Goal: Information Seeking & Learning: Learn about a topic

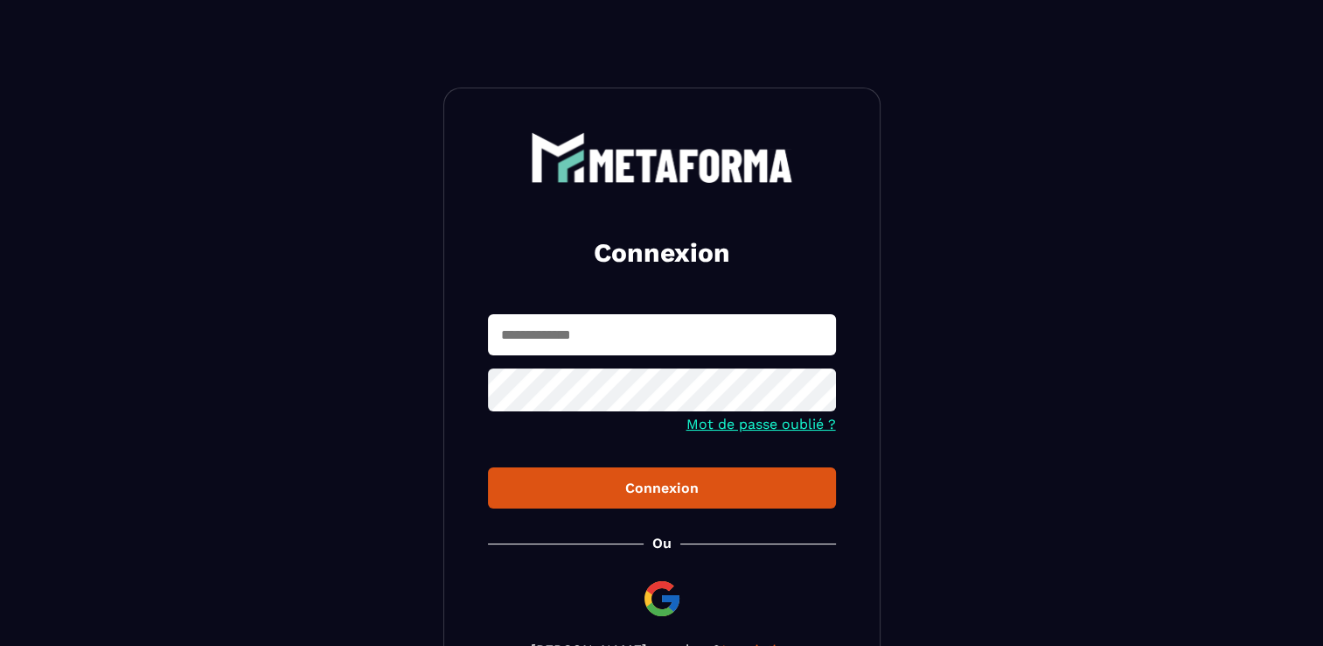
click at [606, 331] on input "text" at bounding box center [662, 334] width 348 height 41
type input "**********"
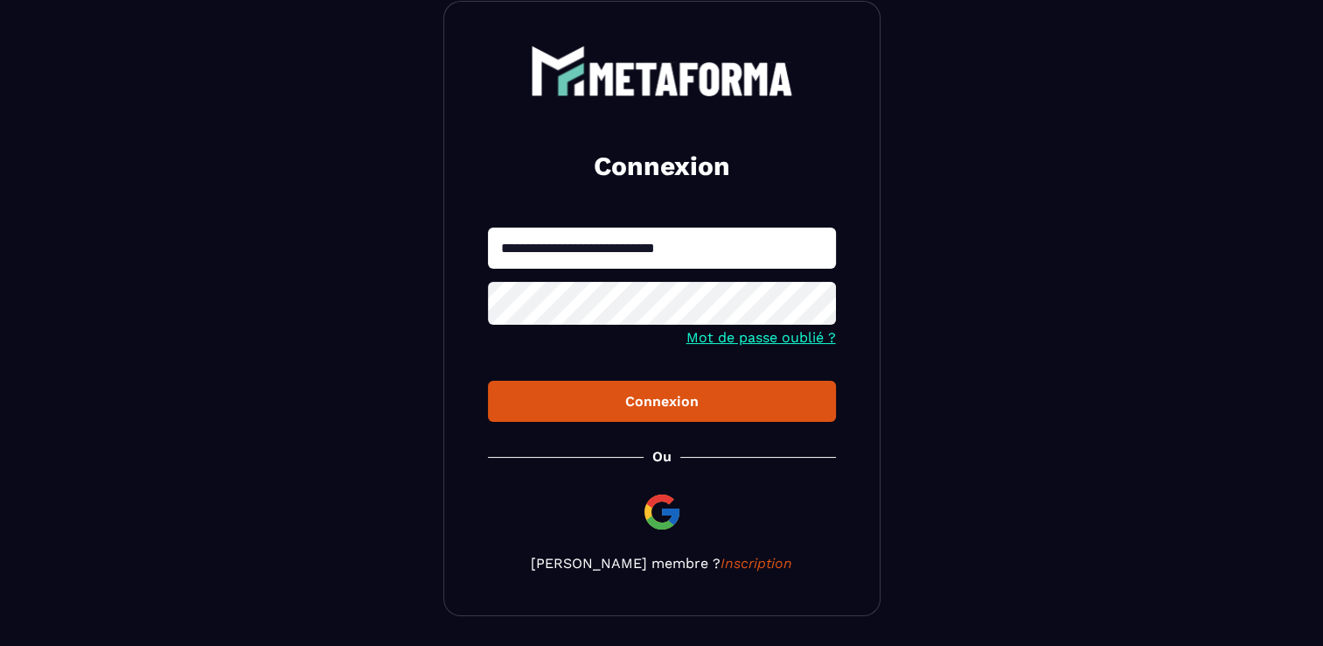
scroll to position [87, 0]
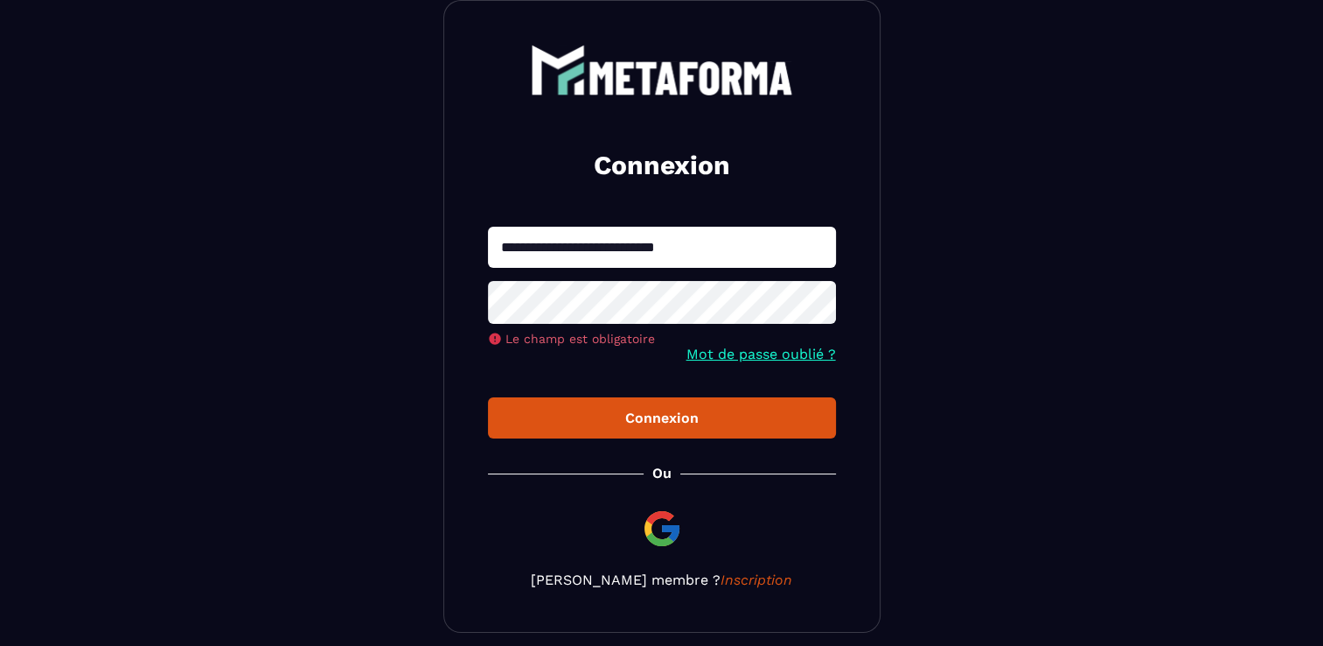
click at [667, 519] on img at bounding box center [662, 528] width 42 height 42
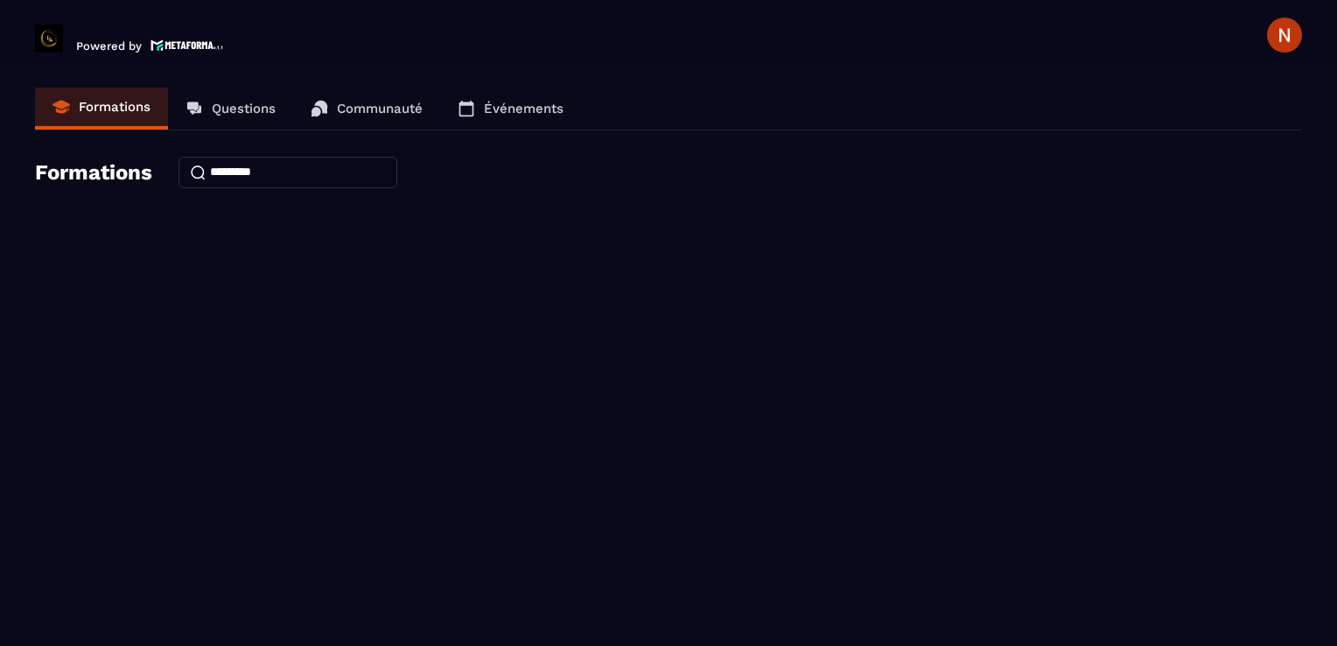
click at [113, 176] on h4 "Formations" at bounding box center [93, 172] width 117 height 24
click at [122, 104] on p "Formations" at bounding box center [115, 107] width 72 height 16
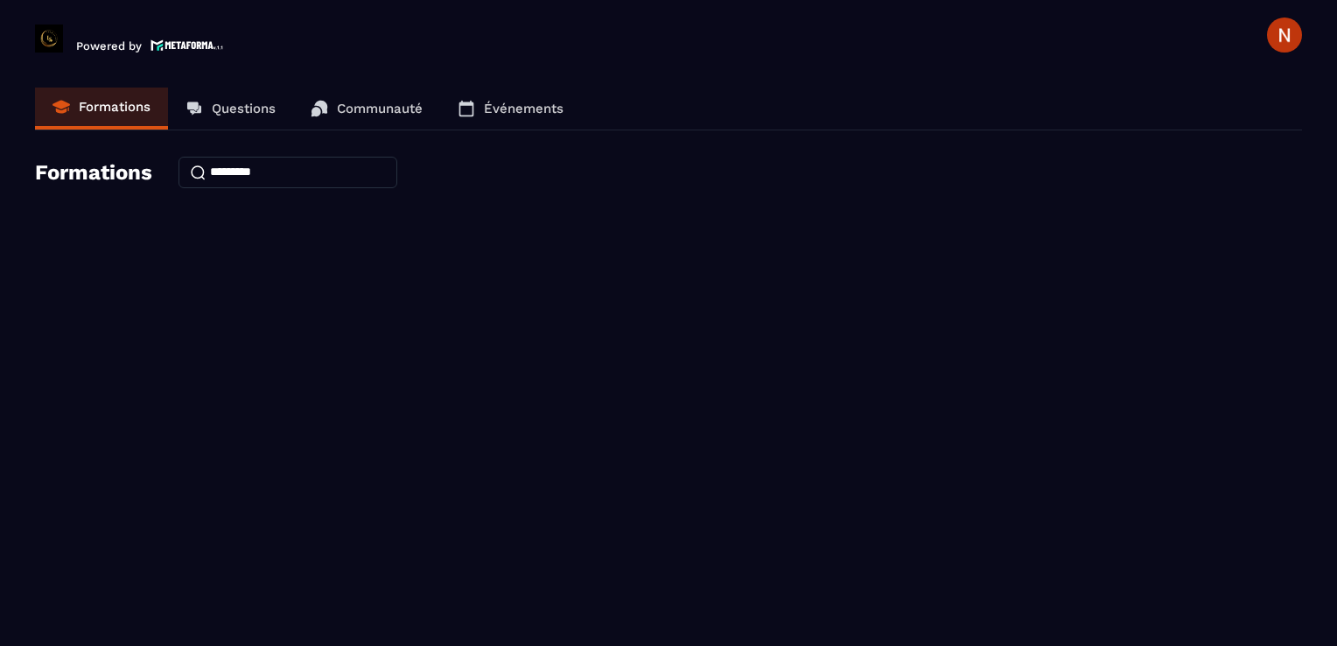
click at [122, 104] on p "Formations" at bounding box center [115, 107] width 72 height 16
click at [126, 185] on div "Formations" at bounding box center [668, 172] width 1267 height 31
drag, startPoint x: 126, startPoint y: 176, endPoint x: 128, endPoint y: 143, distance: 32.4
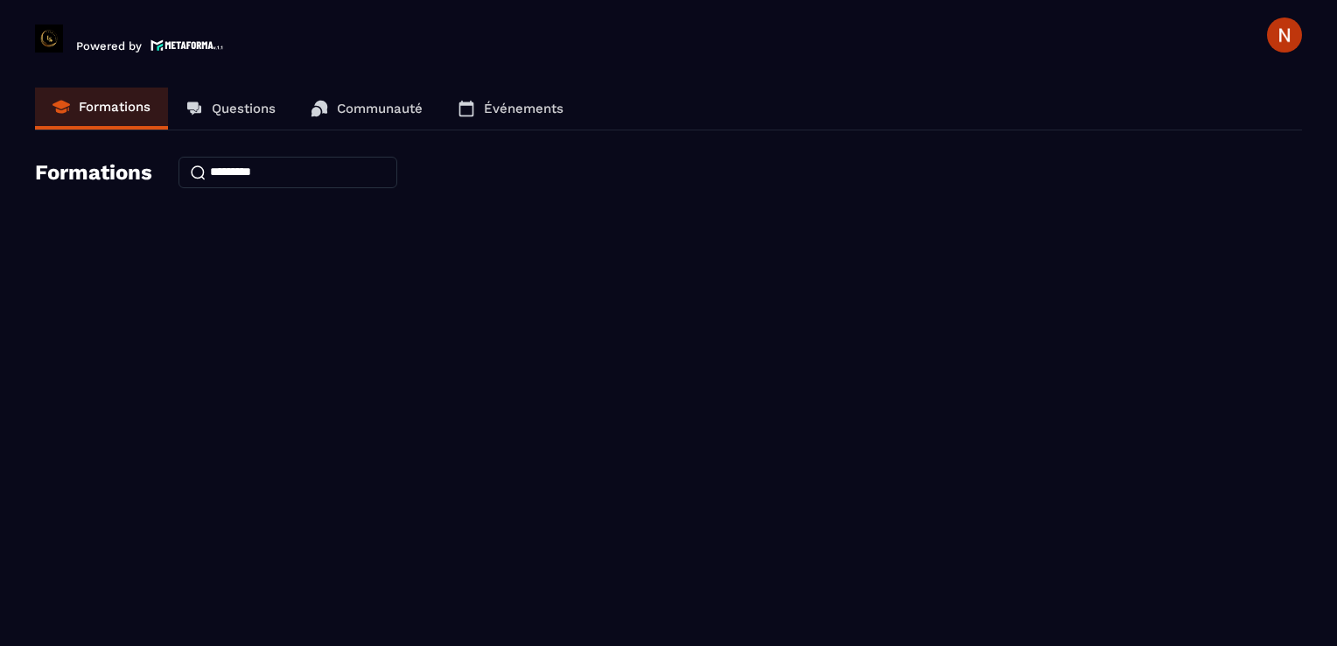
click at [128, 170] on h4 "Formations" at bounding box center [93, 172] width 117 height 24
click at [129, 117] on link "Formations" at bounding box center [101, 108] width 133 height 42
click at [230, 116] on link "Questions" at bounding box center [230, 108] width 125 height 42
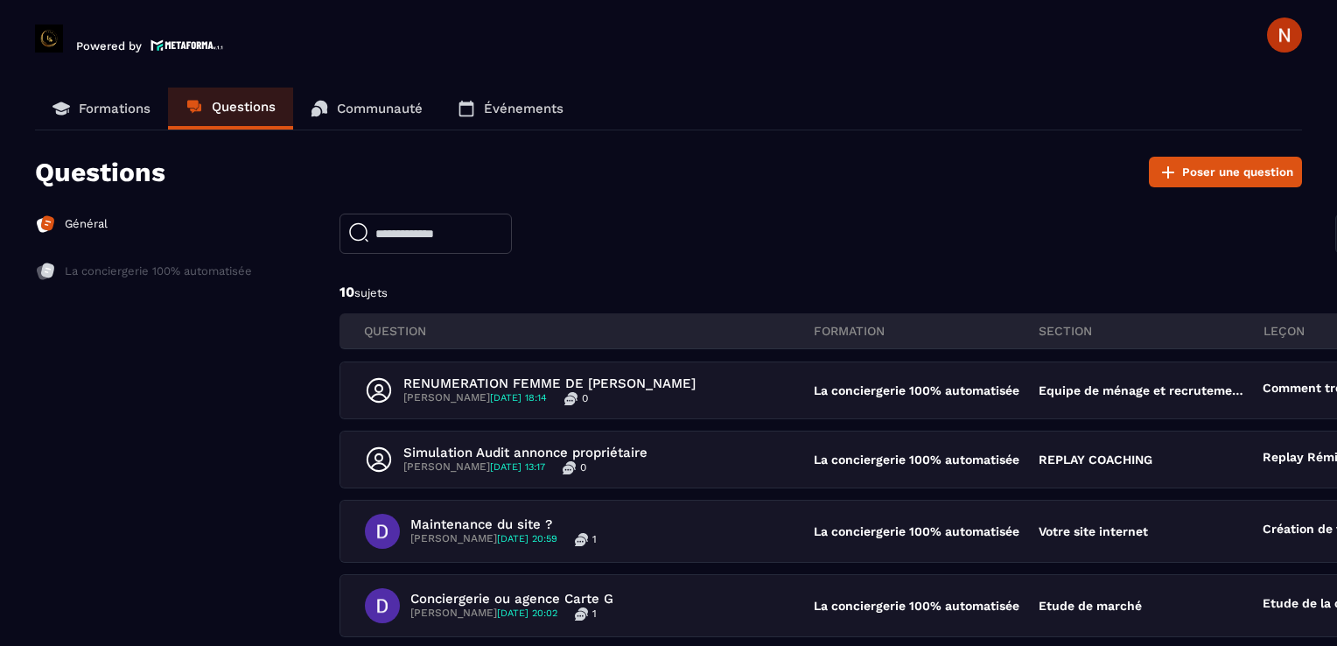
click at [392, 105] on p "Communauté" at bounding box center [380, 109] width 86 height 16
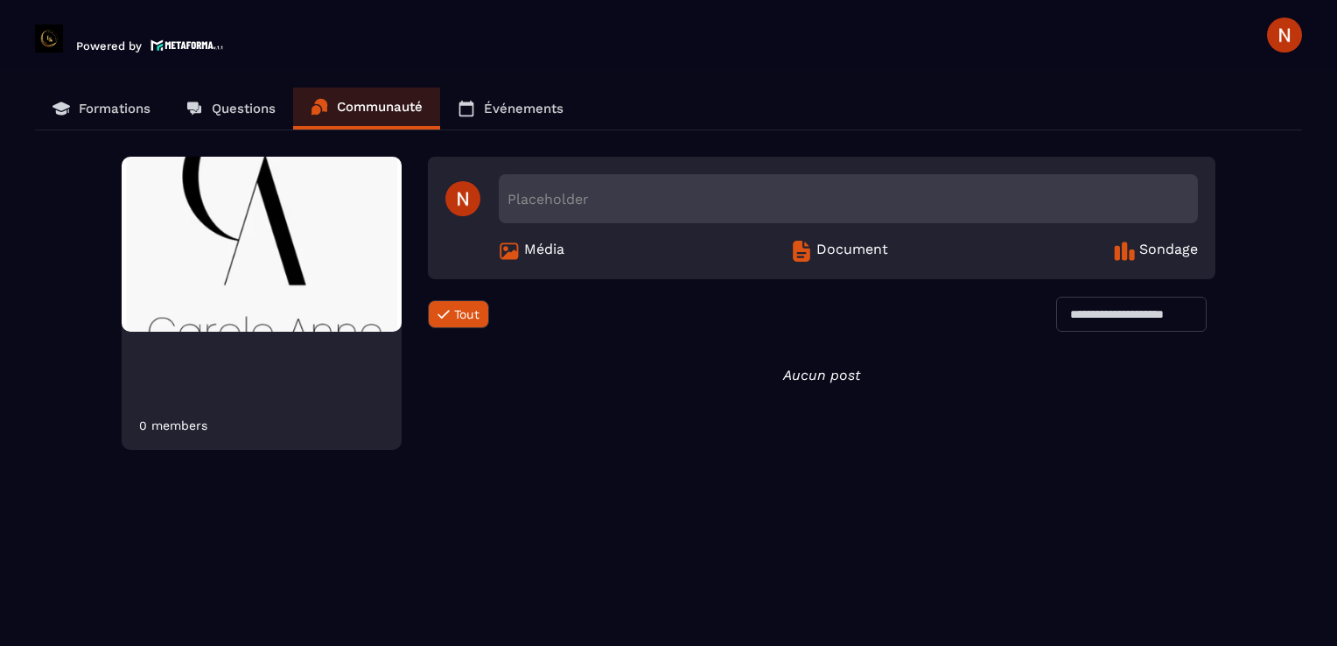
click at [71, 105] on link "Formations" at bounding box center [101, 108] width 133 height 42
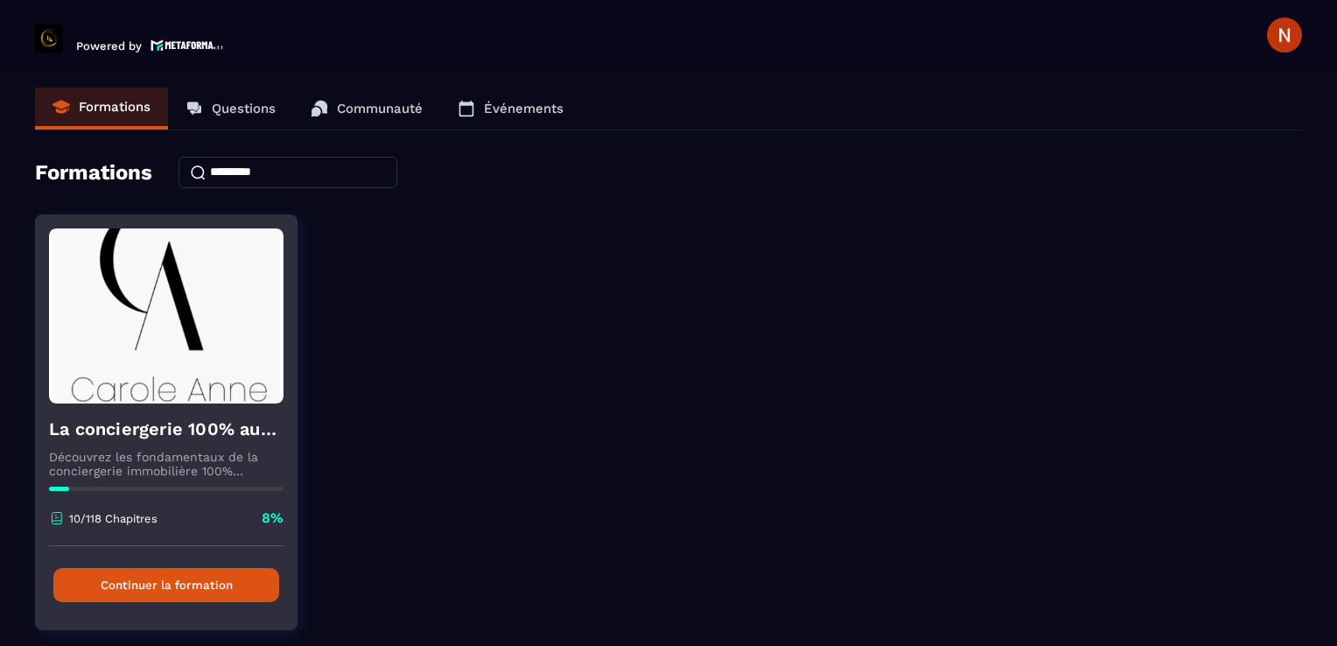
click at [122, 581] on button "Continuer la formation" at bounding box center [166, 585] width 226 height 34
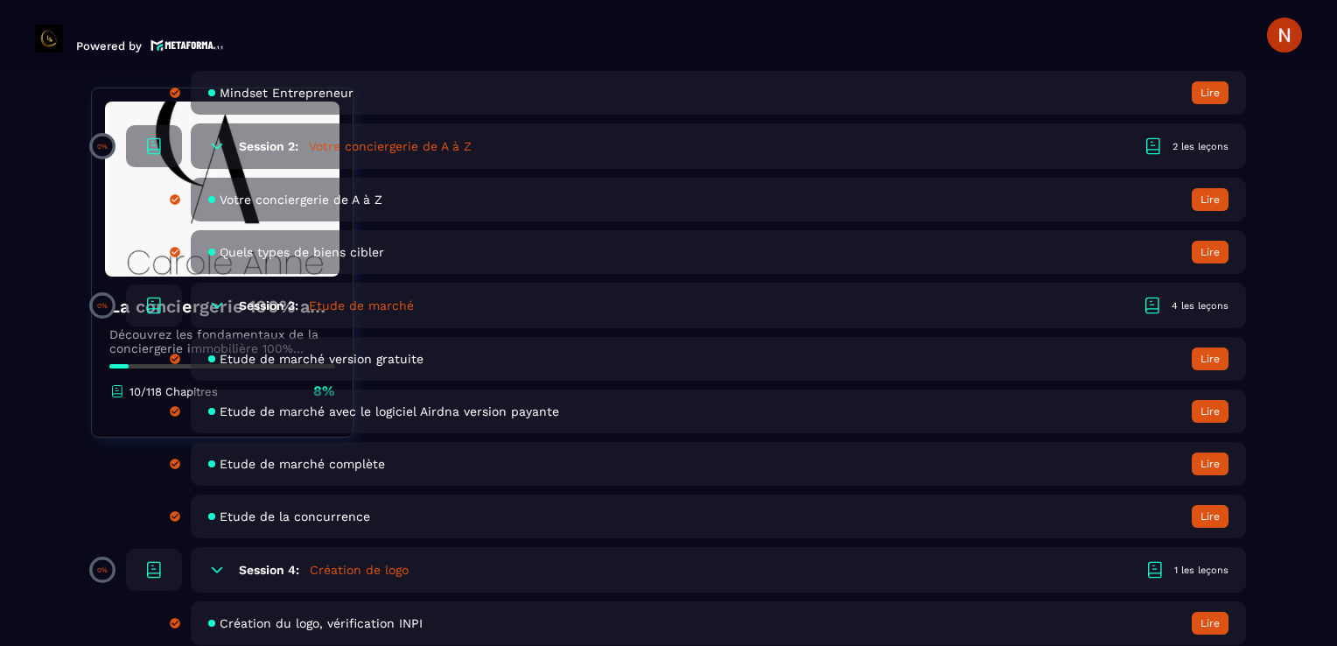
scroll to position [787, 0]
click at [406, 562] on h5 "Création de logo" at bounding box center [359, 567] width 99 height 17
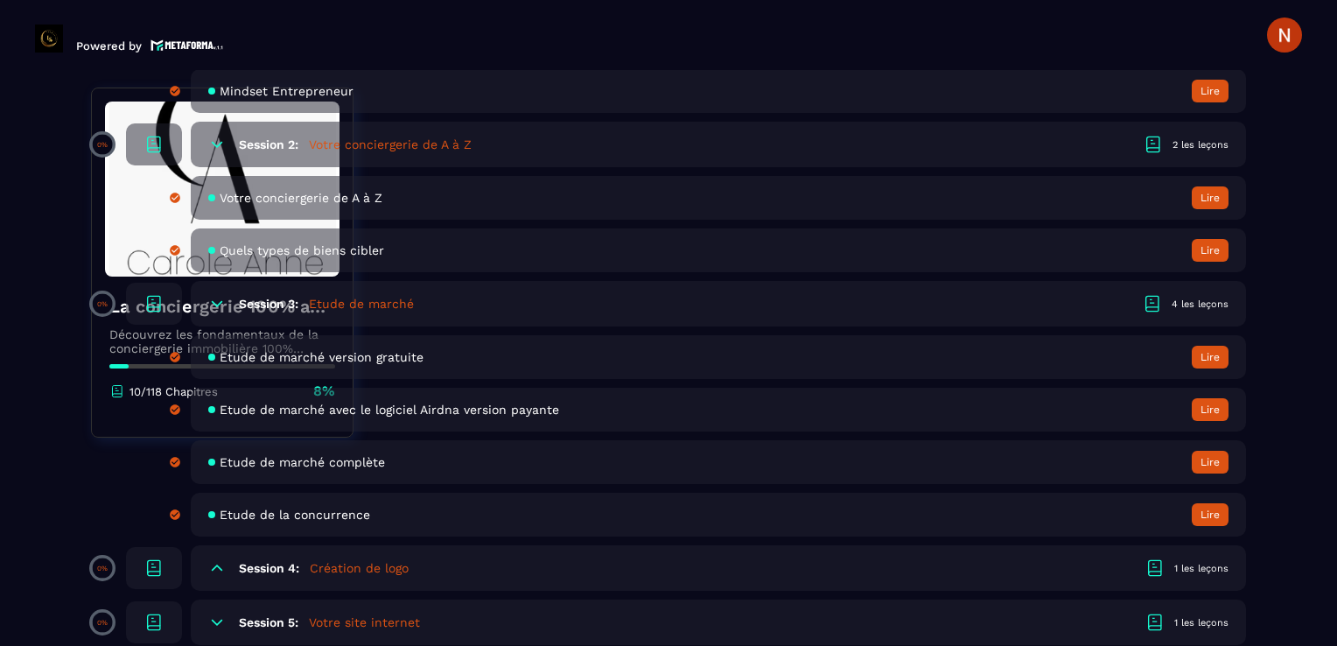
click at [401, 570] on h5 "Création de logo" at bounding box center [359, 567] width 99 height 17
click at [437, 577] on div "Session 4: Création de logo 1 les leçons" at bounding box center [718, 567] width 1055 height 45
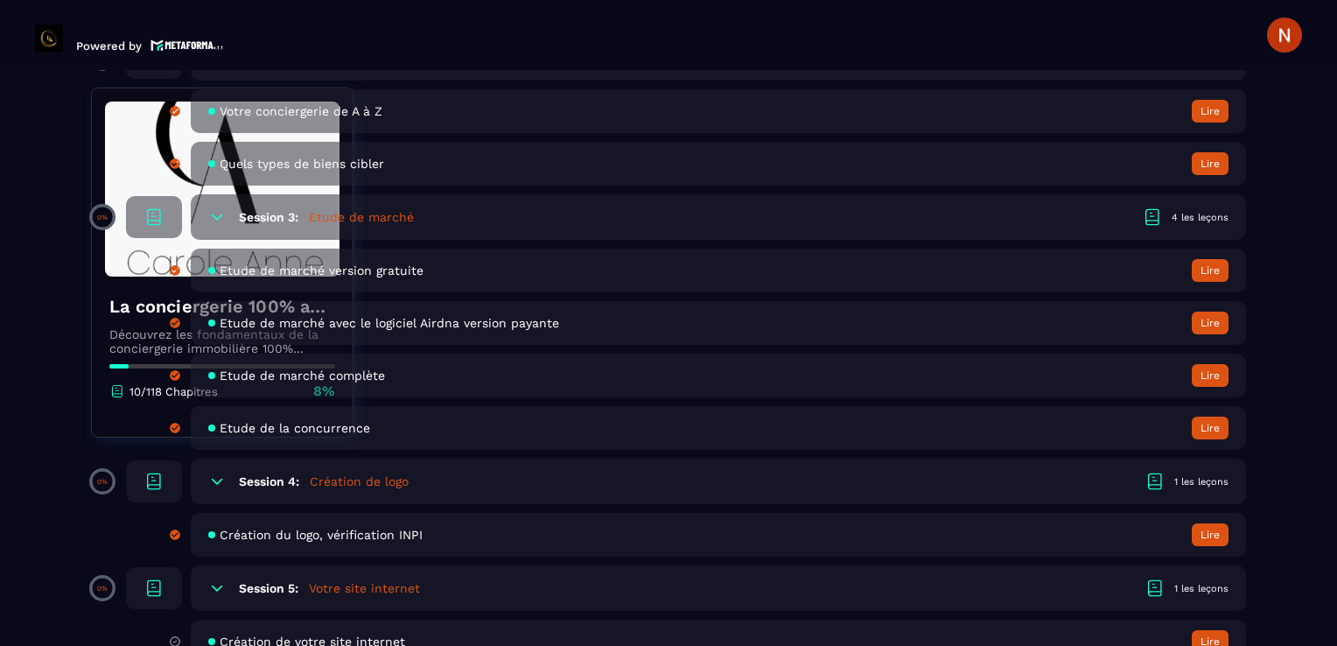
scroll to position [875, 0]
click at [1218, 481] on div "1 les leçons" at bounding box center [1201, 480] width 54 height 13
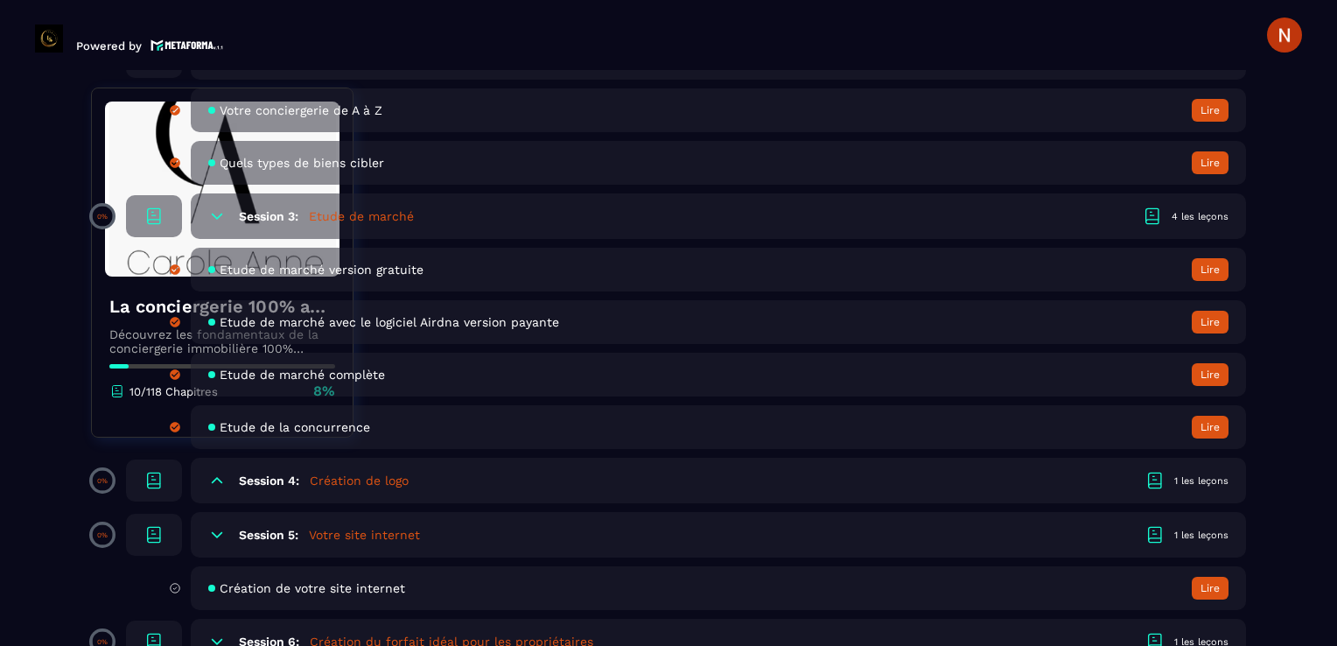
click at [372, 484] on h5 "Création de logo" at bounding box center [359, 479] width 99 height 17
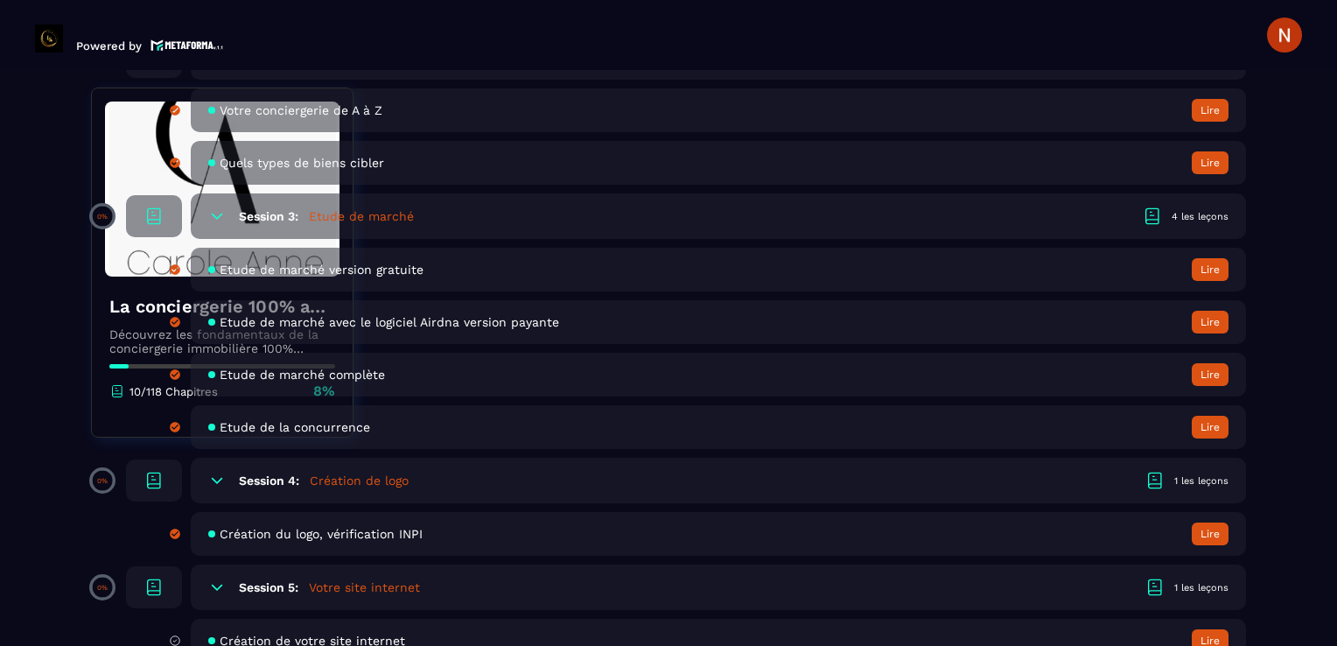
click at [372, 484] on h5 "Création de logo" at bounding box center [359, 479] width 99 height 17
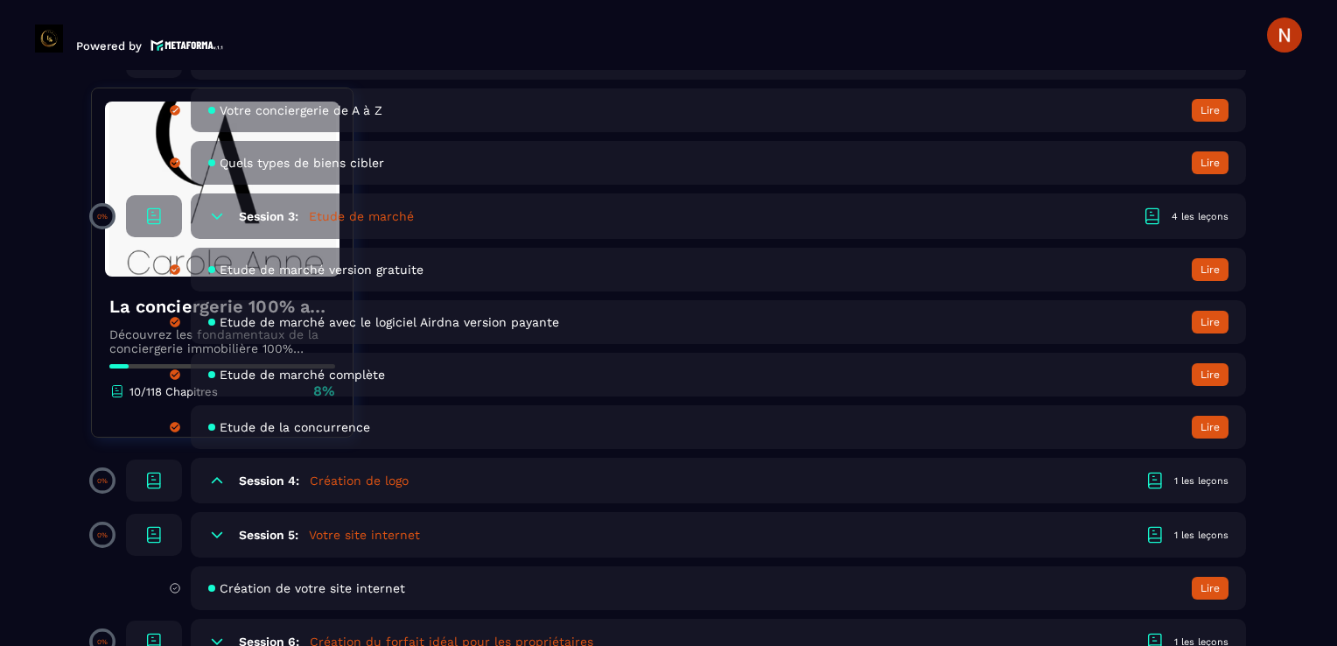
click at [160, 482] on icon at bounding box center [154, 478] width 12 height 13
click at [287, 485] on h6 "Session 4:" at bounding box center [269, 480] width 60 height 14
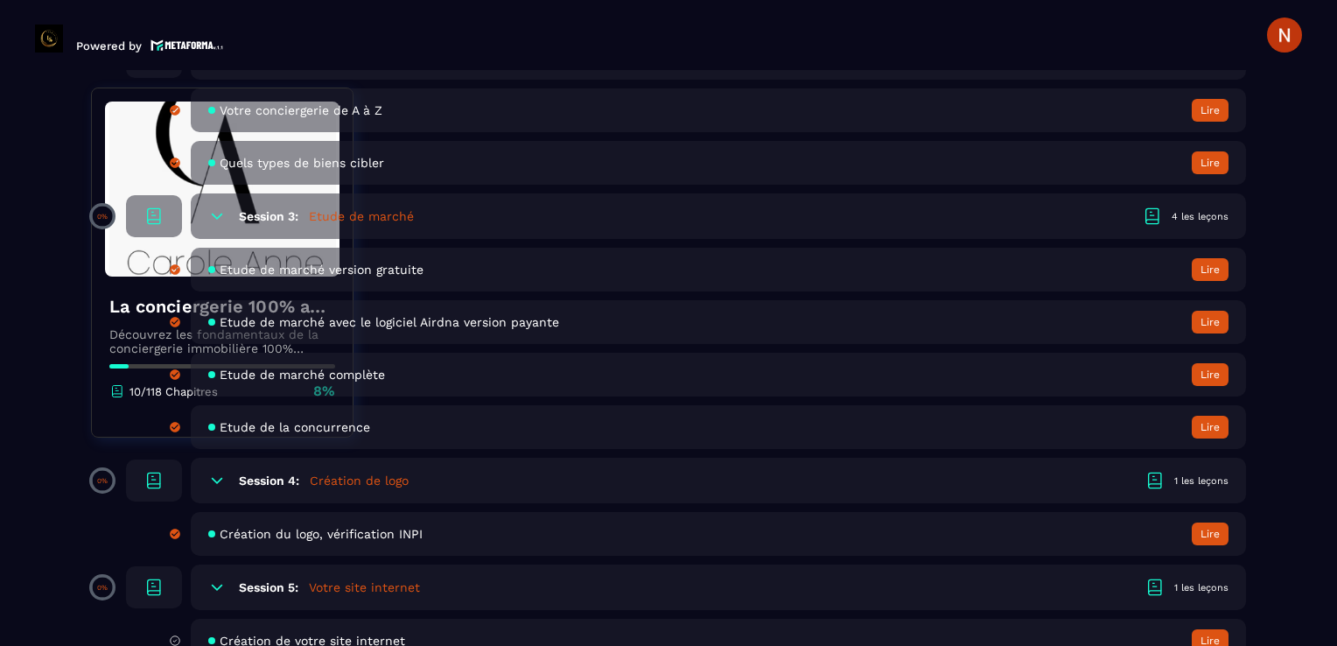
click at [287, 485] on h6 "Session 4:" at bounding box center [269, 480] width 60 height 14
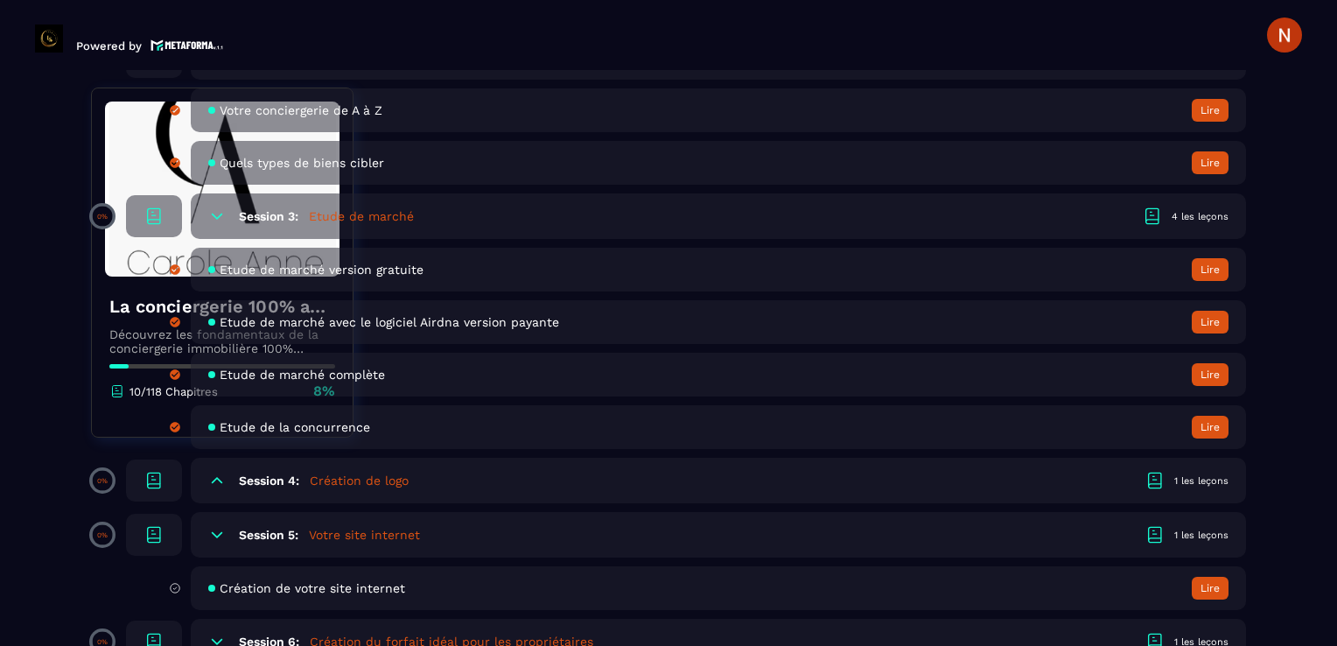
click at [1183, 483] on div "1 les leçons" at bounding box center [1201, 480] width 54 height 13
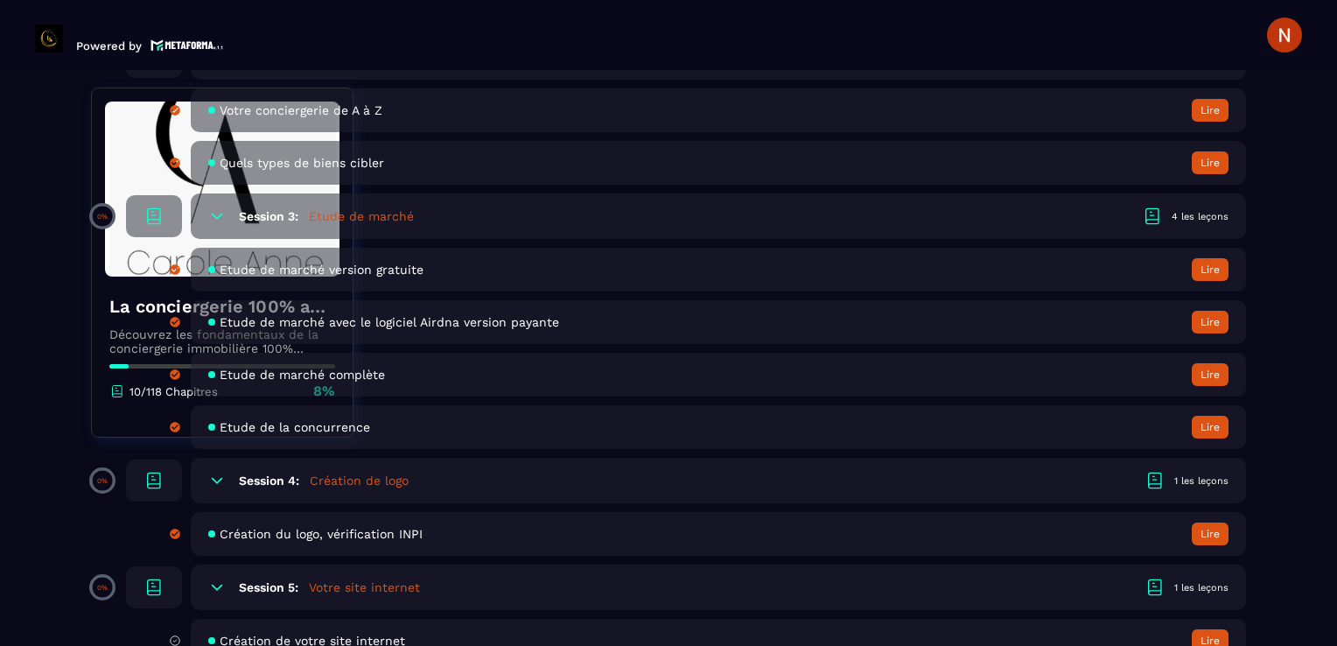
click at [1218, 540] on button "Lire" at bounding box center [1209, 533] width 37 height 23
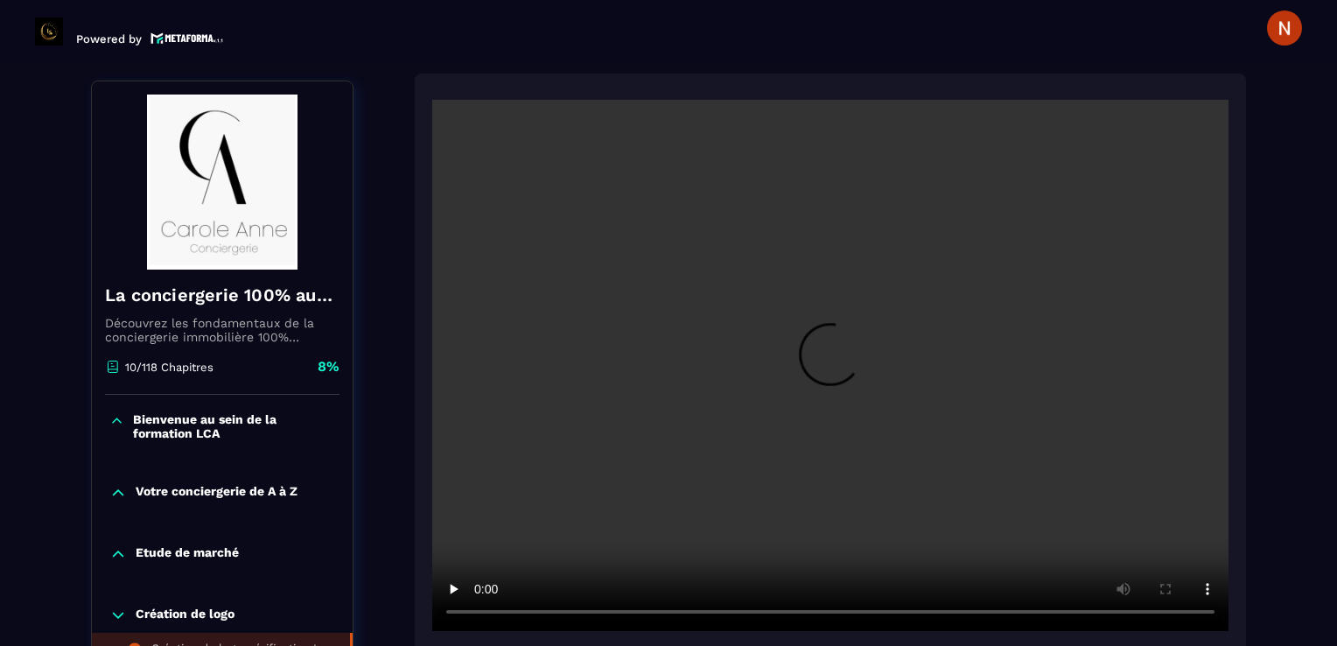
scroll to position [794, 0]
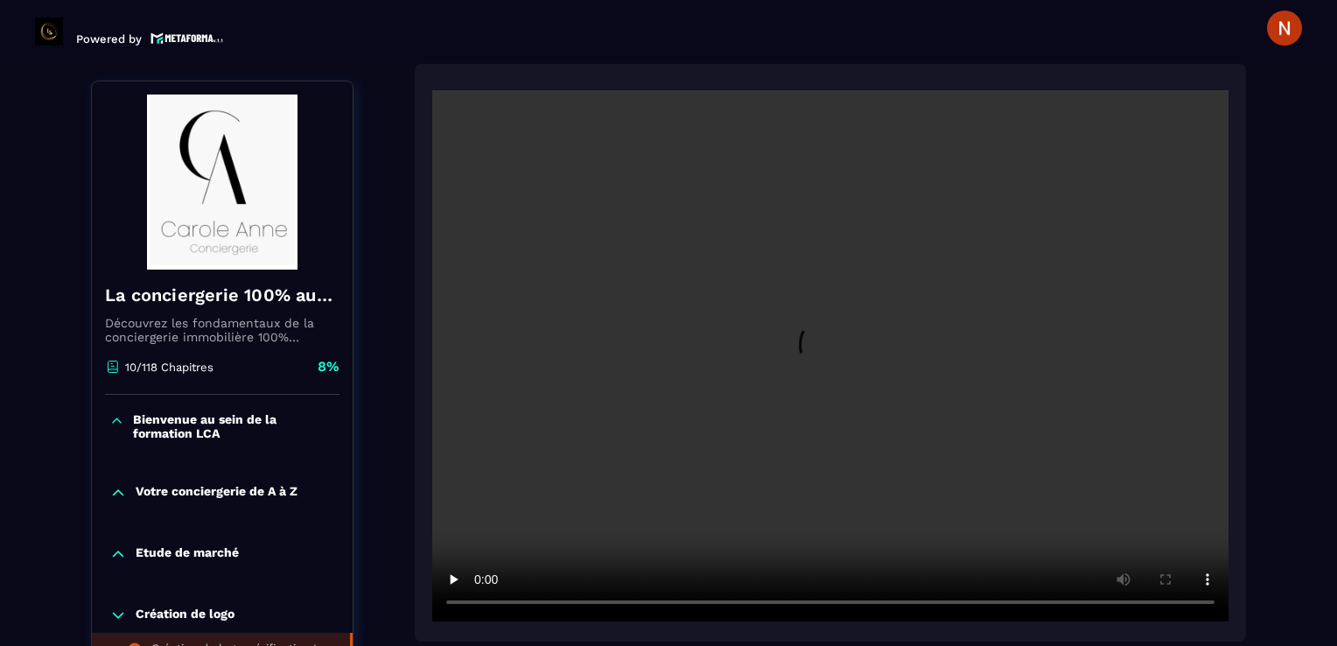
click at [904, 389] on video at bounding box center [830, 355] width 796 height 531
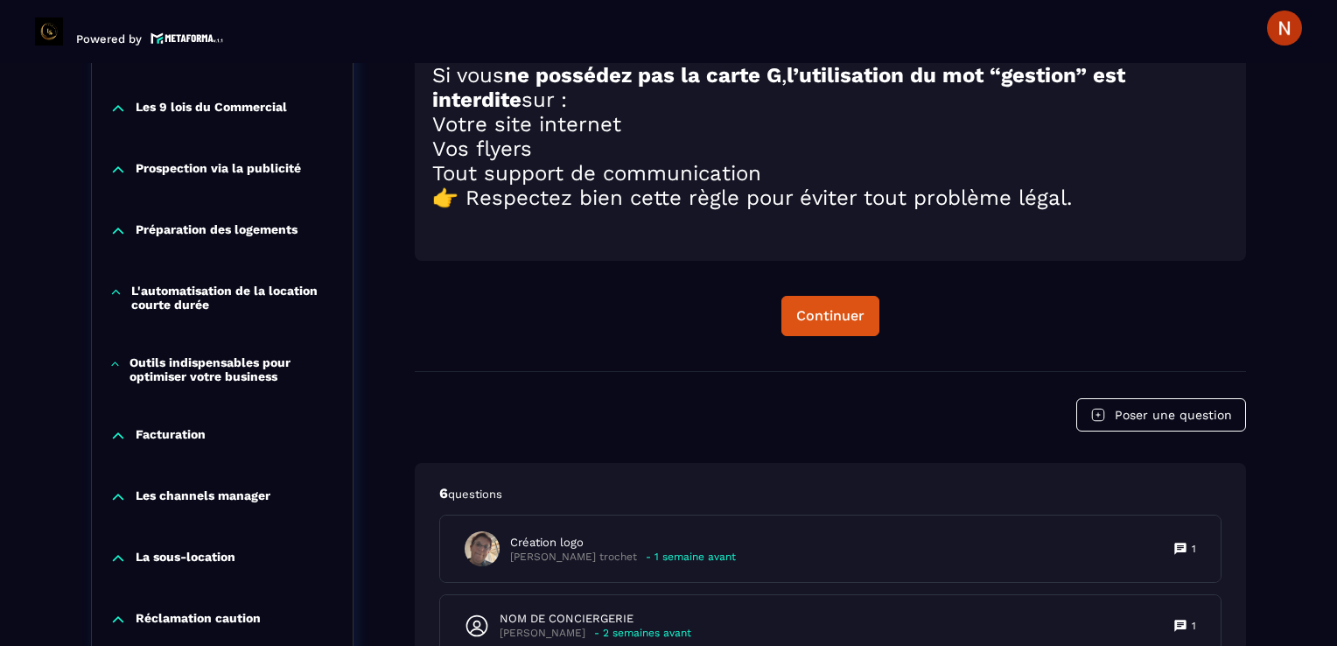
scroll to position [2281, 0]
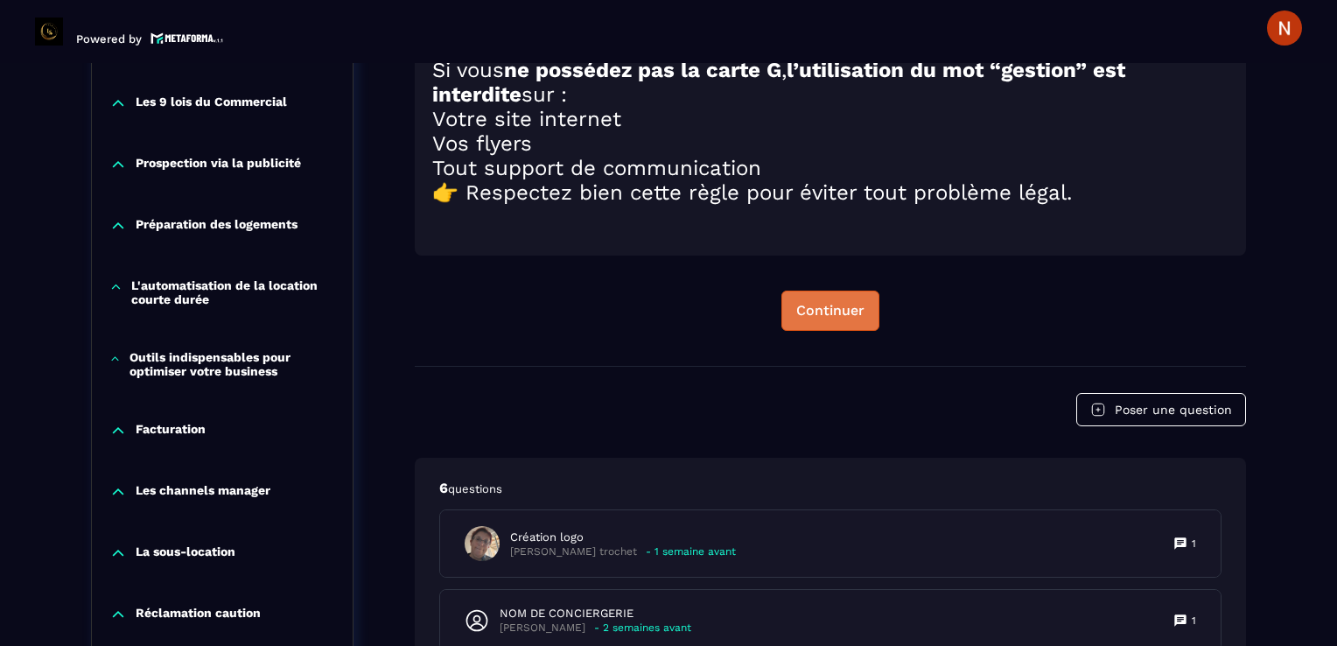
click at [840, 319] on div "Continuer" at bounding box center [830, 310] width 68 height 17
